Goal: Information Seeking & Learning: Learn about a topic

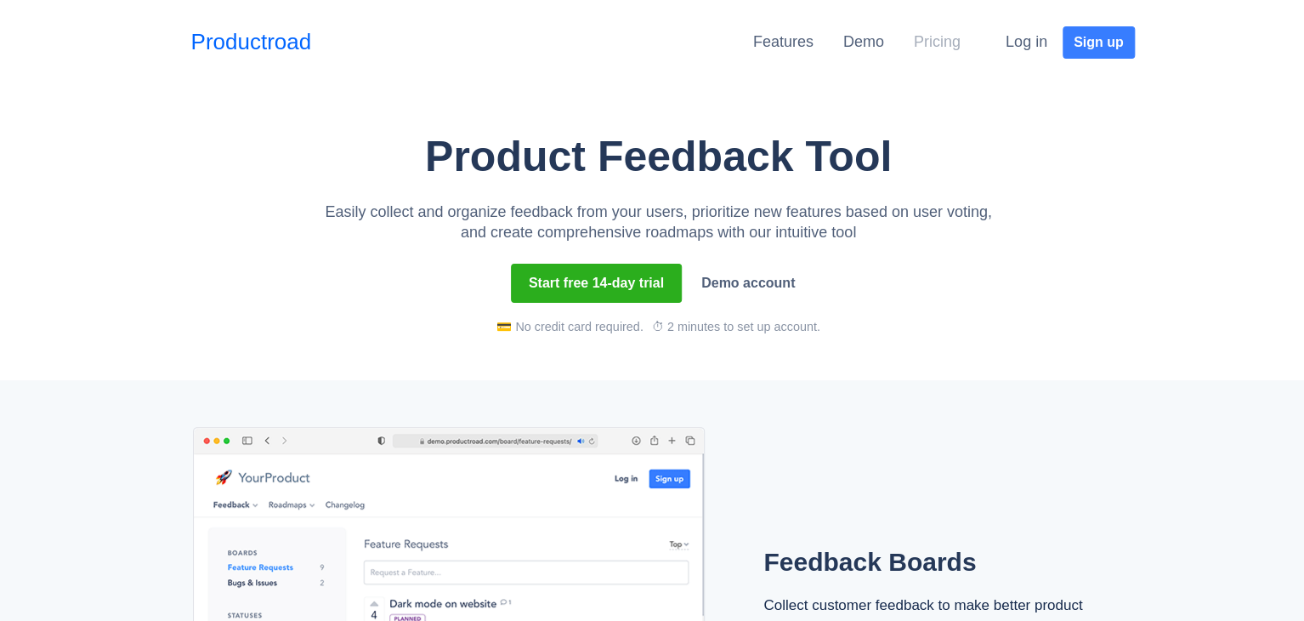
click at [939, 33] on link "Pricing" at bounding box center [937, 41] width 47 height 17
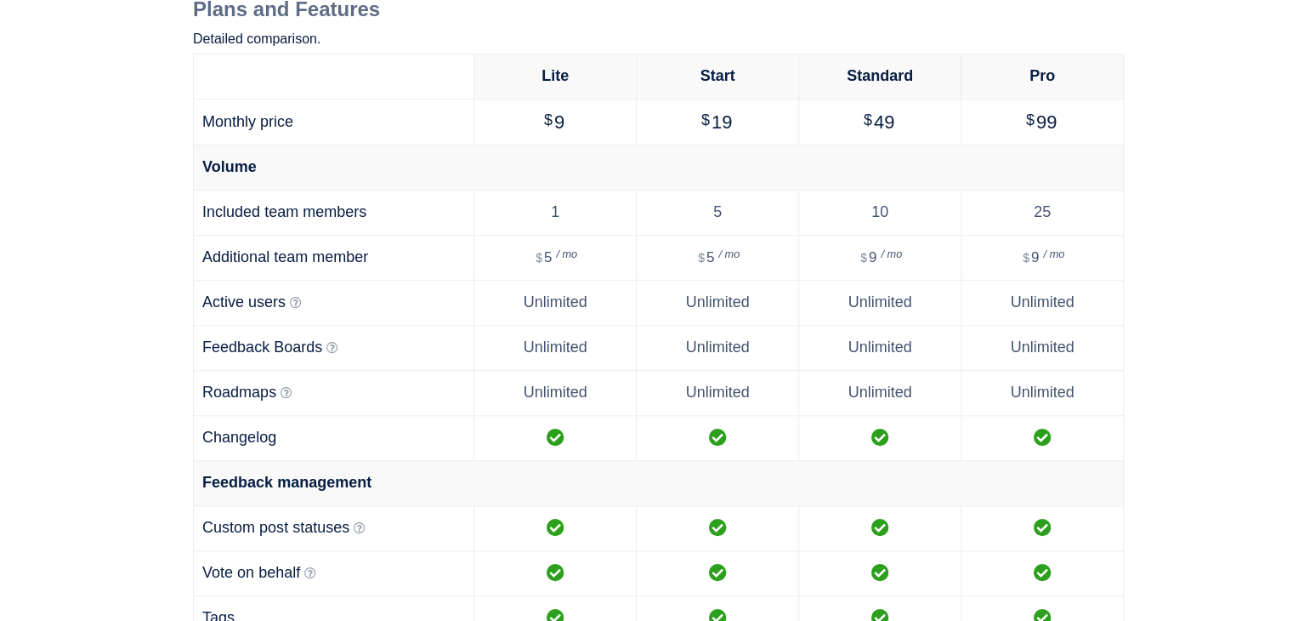
scroll to position [593, 0]
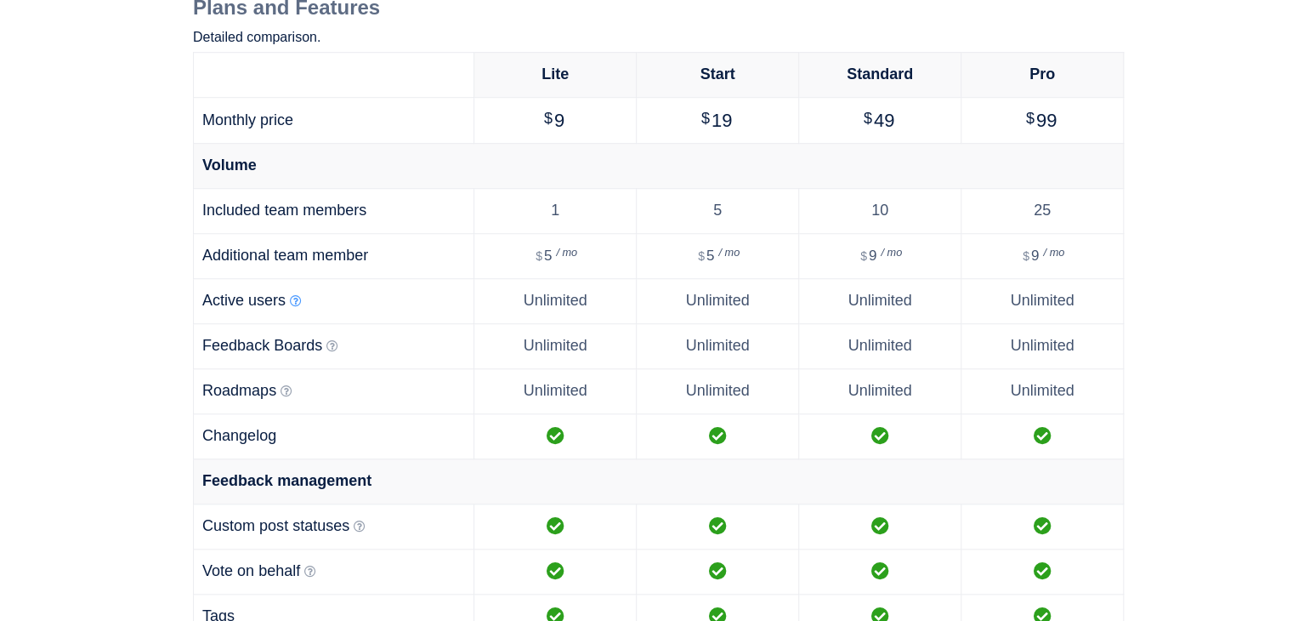
click at [295, 300] on icon at bounding box center [296, 301] width 12 height 12
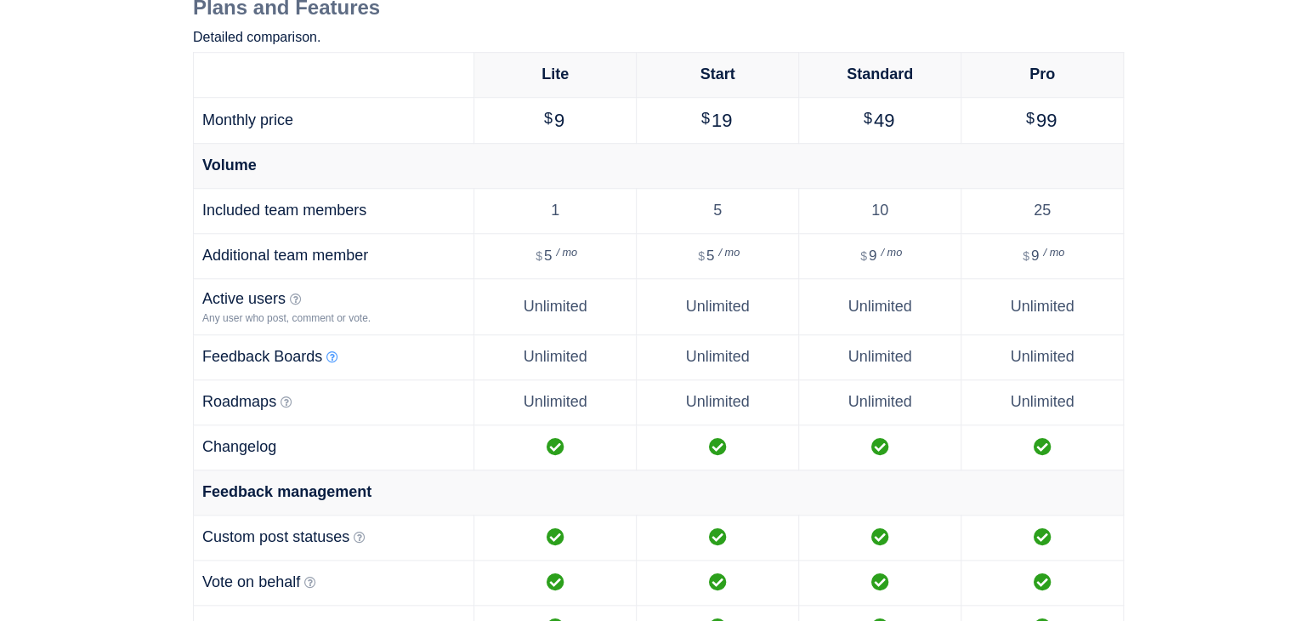
click at [333, 355] on icon at bounding box center [332, 357] width 12 height 12
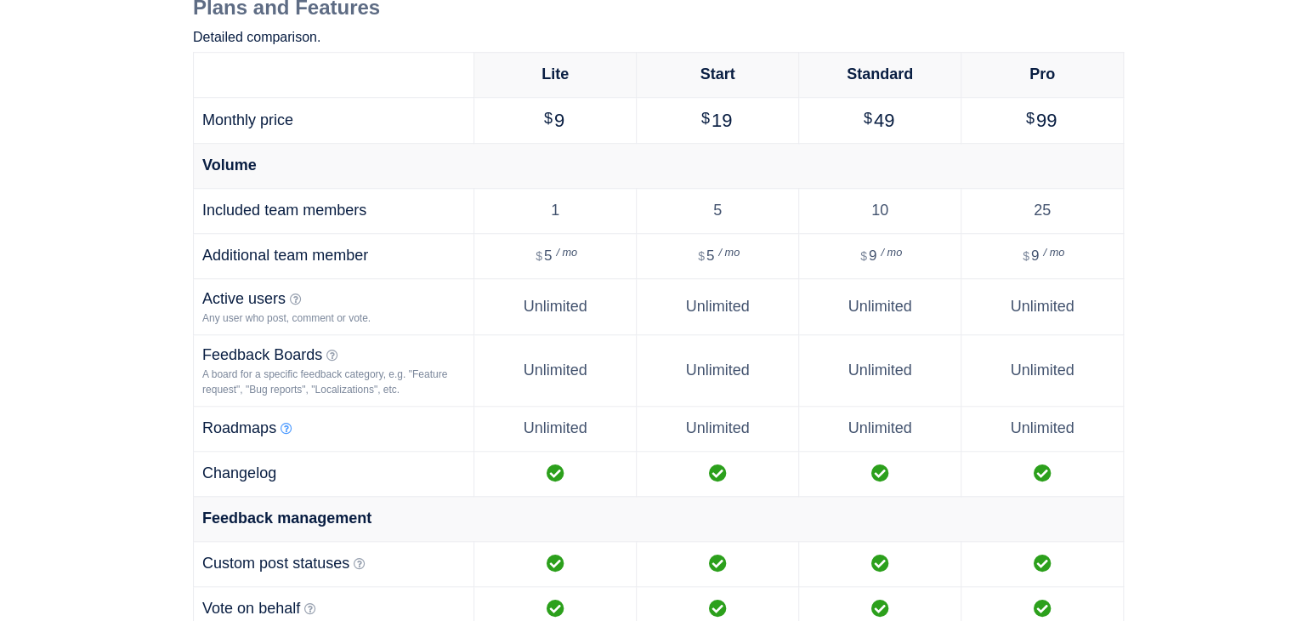
click at [287, 423] on icon at bounding box center [287, 429] width 12 height 12
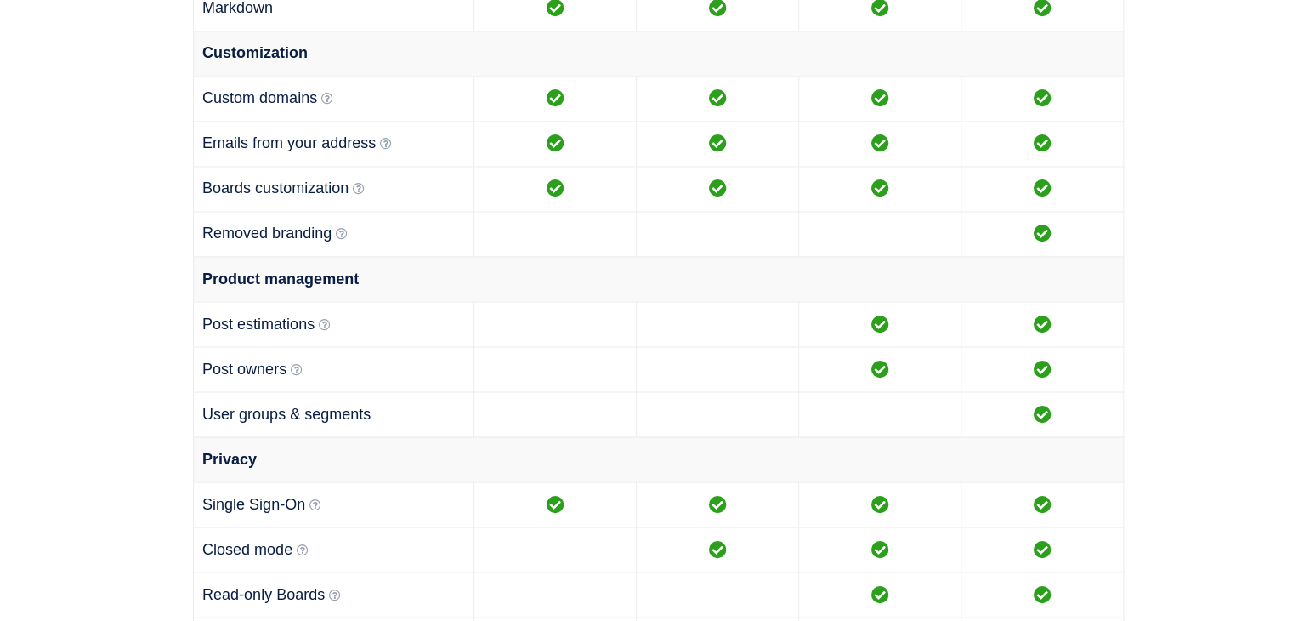
scroll to position [1452, 0]
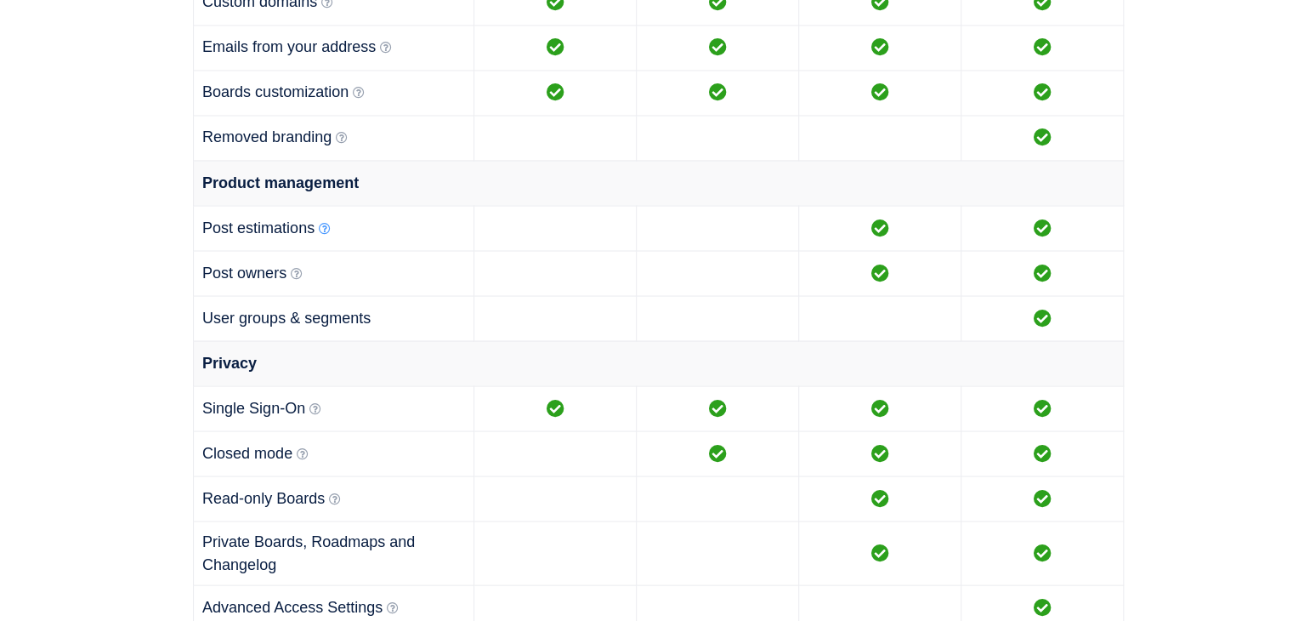
click at [321, 225] on icon at bounding box center [325, 228] width 12 height 12
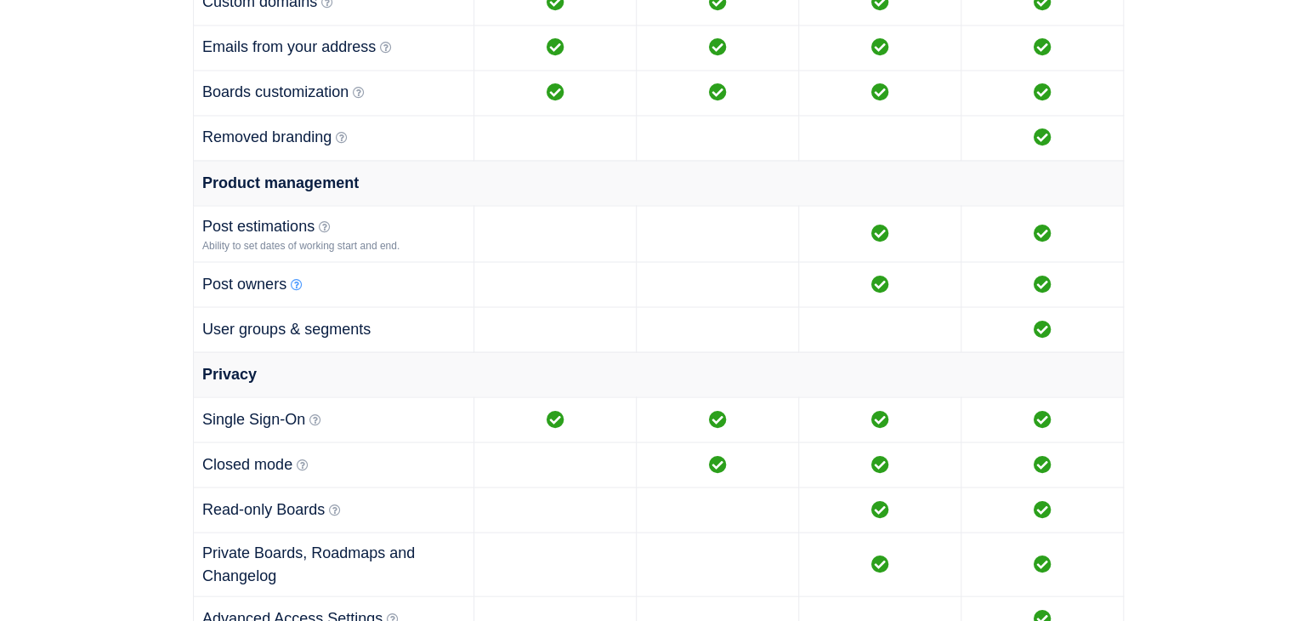
click at [296, 278] on icon at bounding box center [297, 284] width 12 height 12
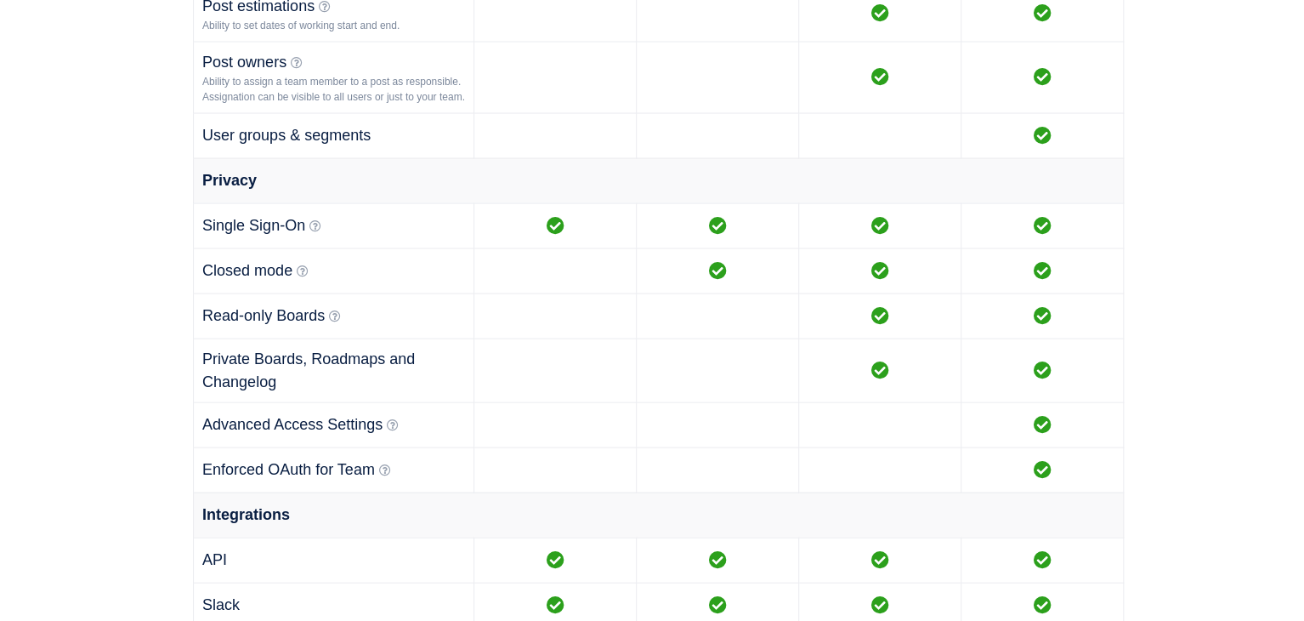
scroll to position [1673, 0]
click at [314, 218] on icon at bounding box center [315, 224] width 12 height 12
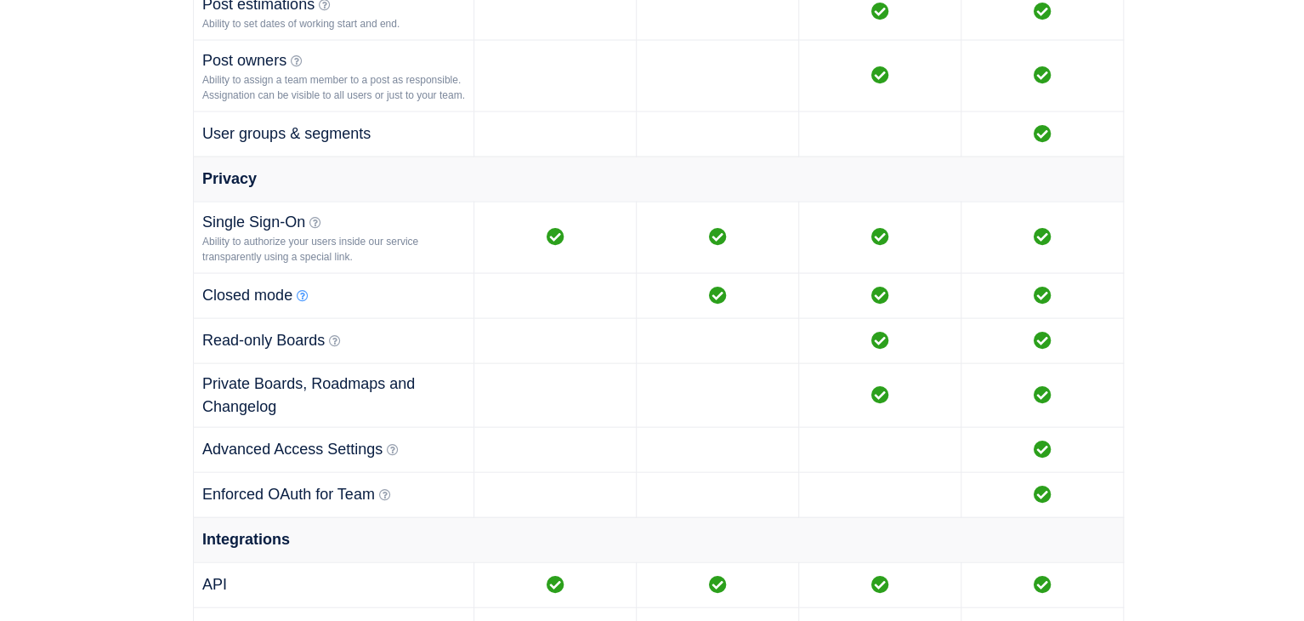
click at [305, 292] on icon at bounding box center [303, 296] width 12 height 12
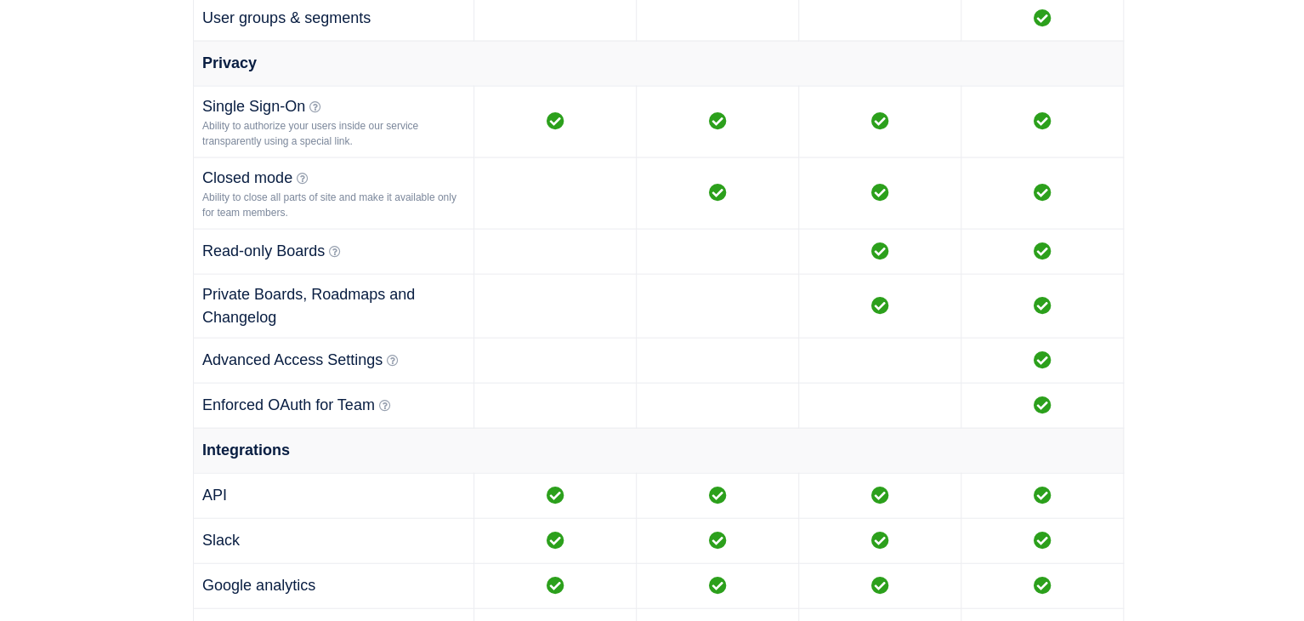
scroll to position [1789, 0]
click at [340, 247] on icon at bounding box center [335, 252] width 12 height 12
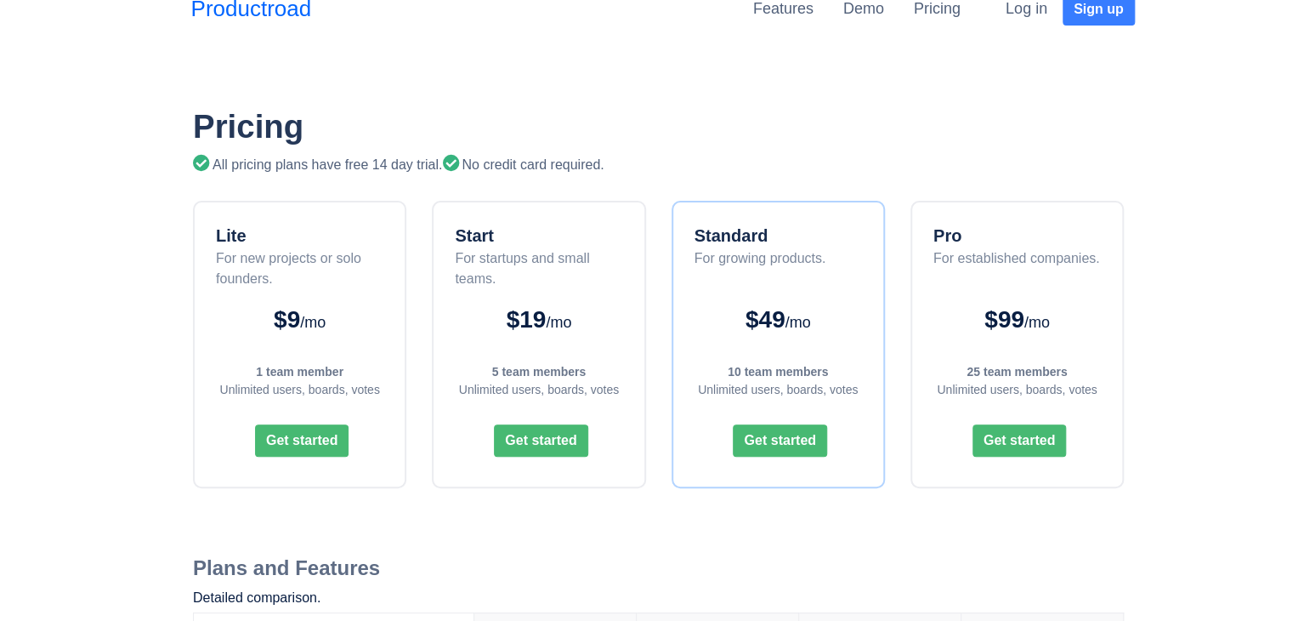
scroll to position [0, 0]
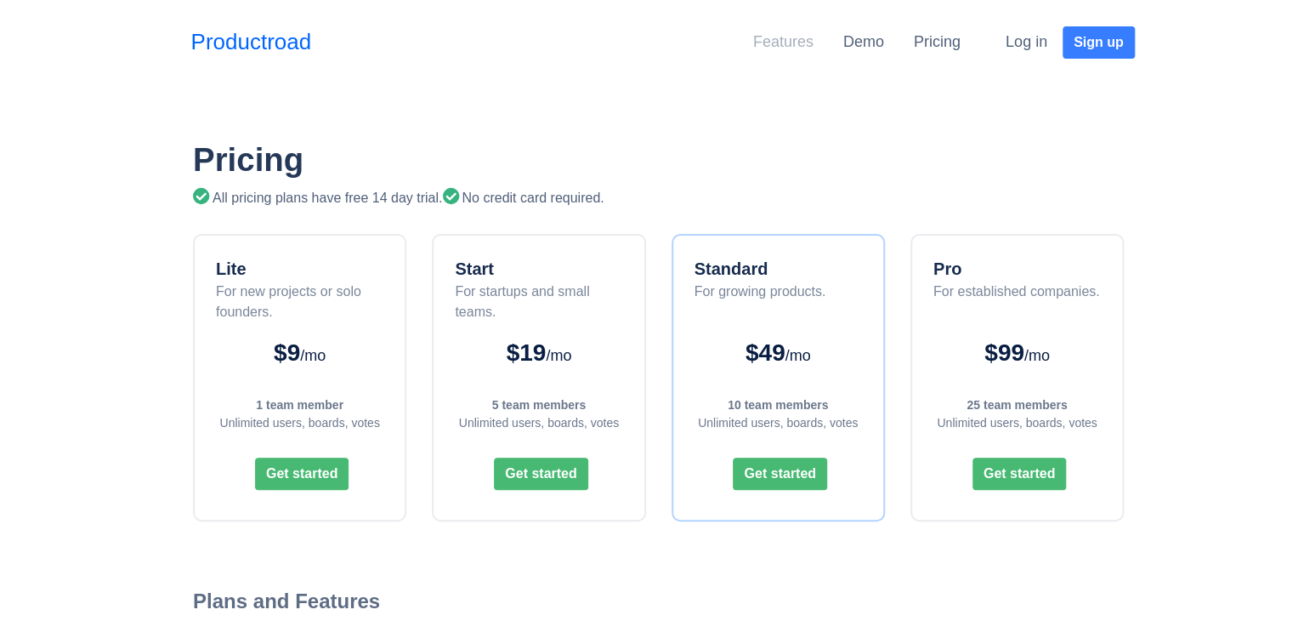
click at [799, 42] on link "Features" at bounding box center [783, 41] width 60 height 17
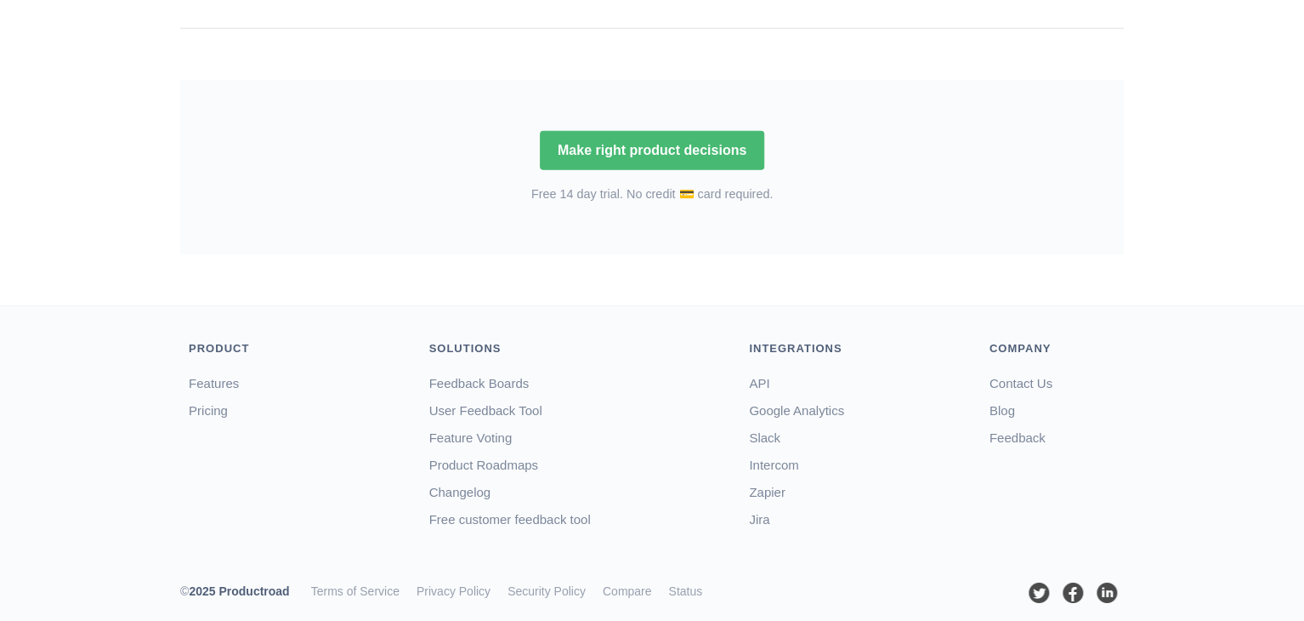
scroll to position [2482, 0]
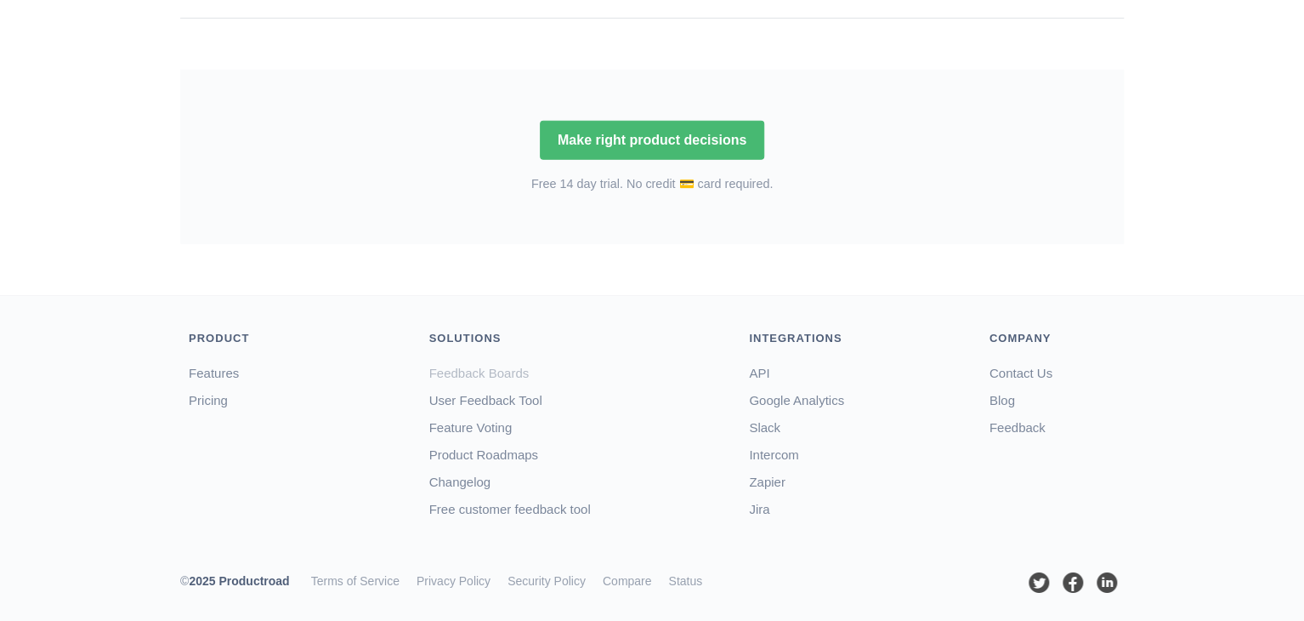
click at [476, 367] on link "Feedback Boards" at bounding box center [479, 373] width 100 height 14
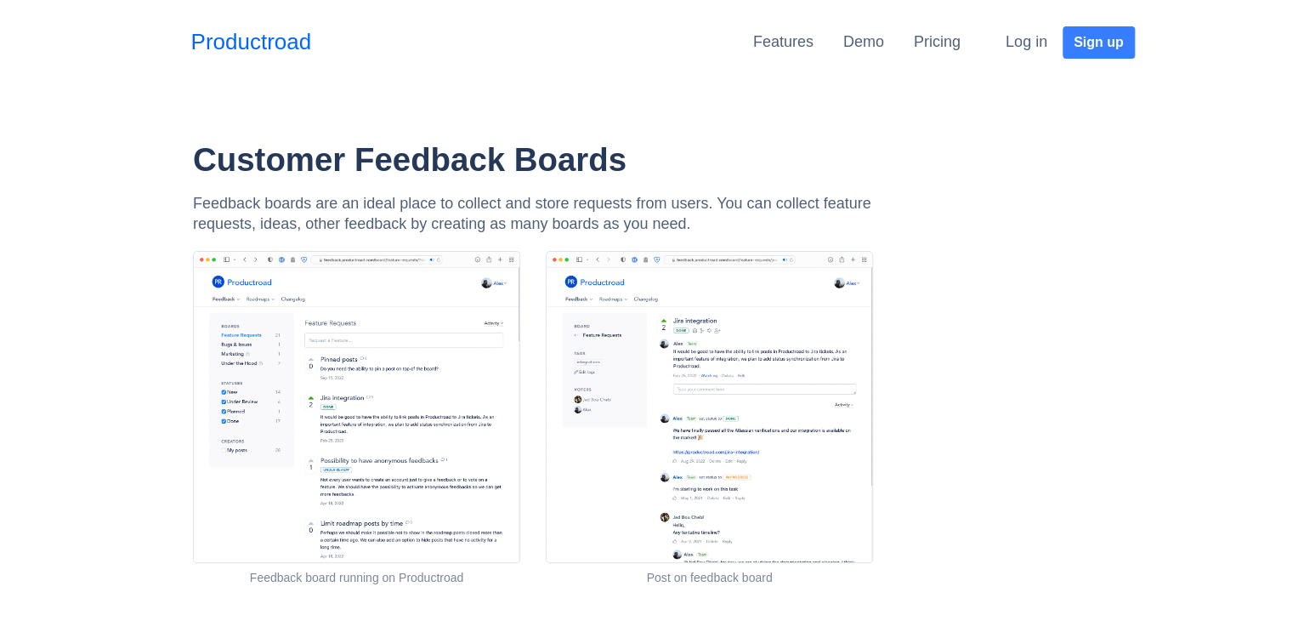
click at [449, 375] on img at bounding box center [356, 407] width 327 height 313
click at [858, 40] on link "Demo" at bounding box center [863, 41] width 41 height 17
click at [922, 42] on link "Pricing" at bounding box center [937, 41] width 47 height 17
